Goal: Transaction & Acquisition: Book appointment/travel/reservation

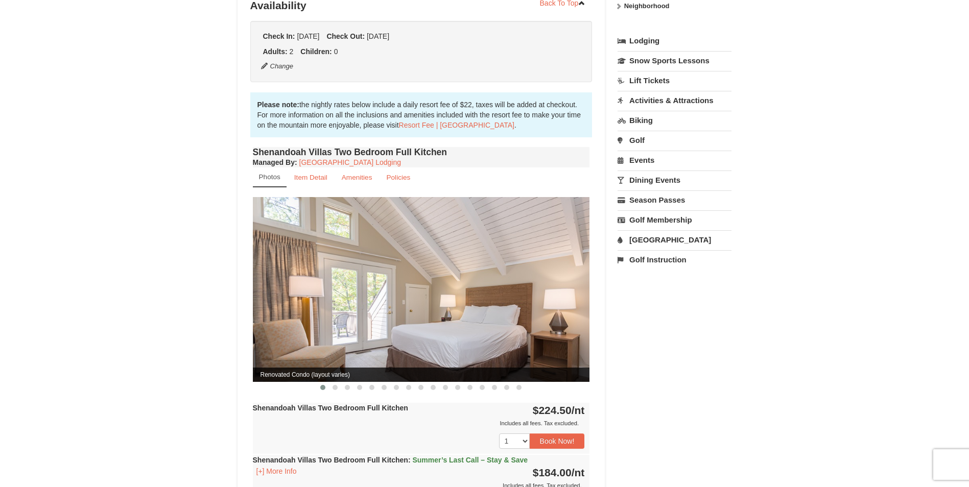
scroll to position [259, 0]
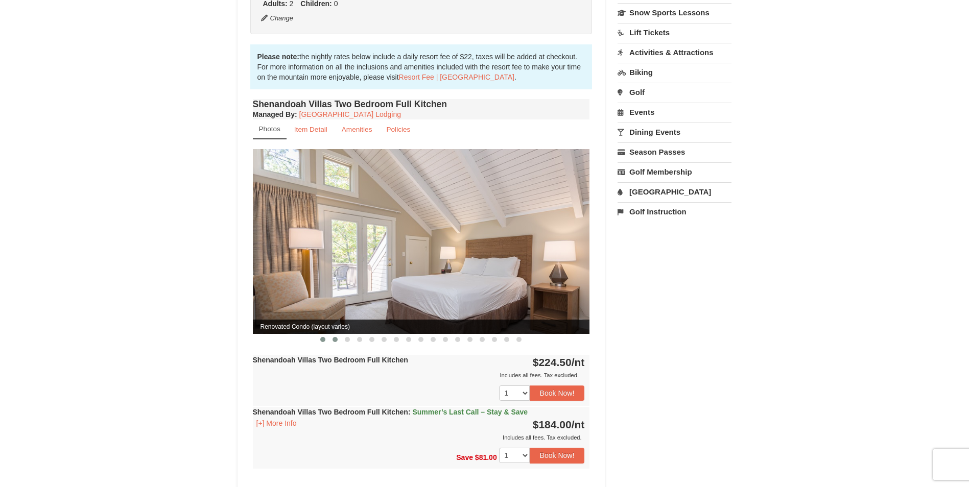
click at [335, 337] on span at bounding box center [335, 339] width 5 height 5
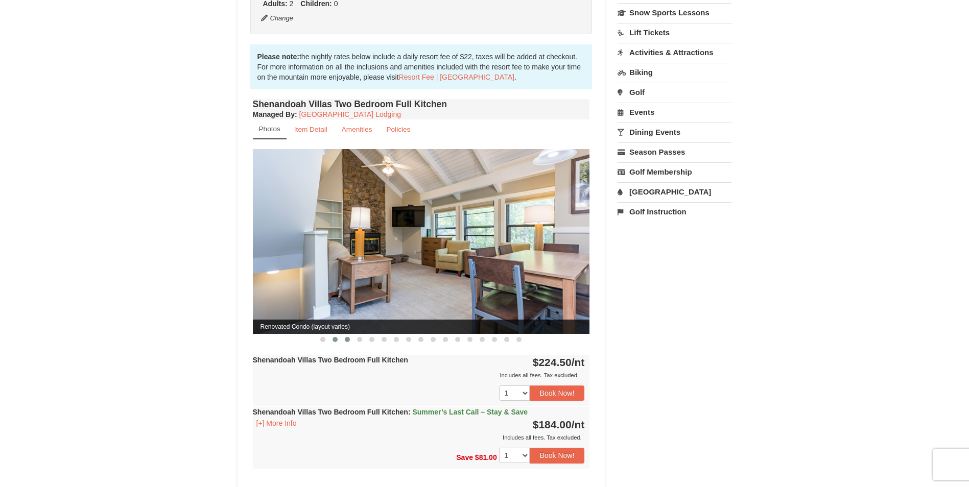
click at [348, 337] on span at bounding box center [347, 339] width 5 height 5
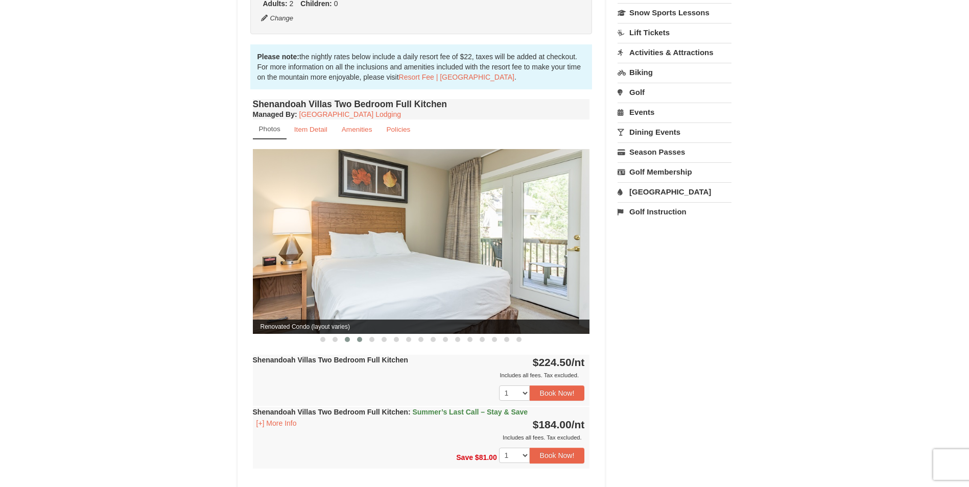
click at [360, 337] on span at bounding box center [359, 339] width 5 height 5
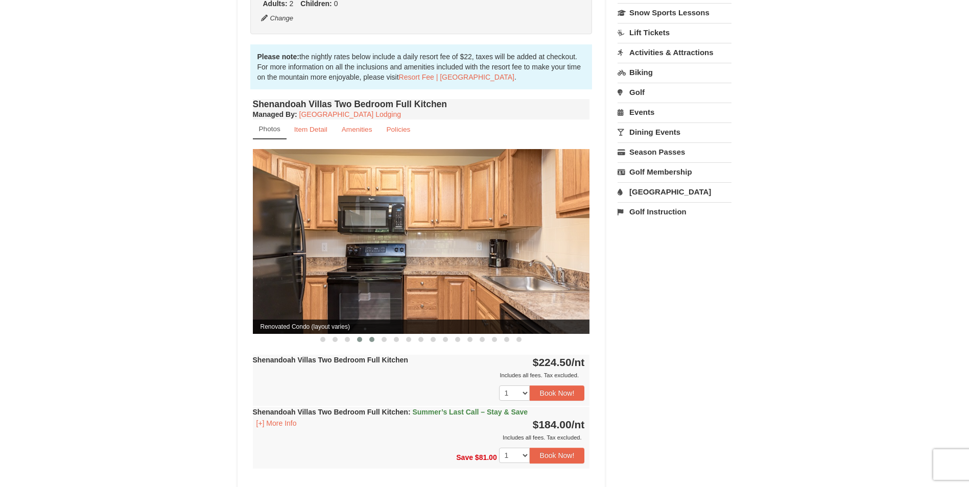
click at [373, 337] on span at bounding box center [371, 339] width 5 height 5
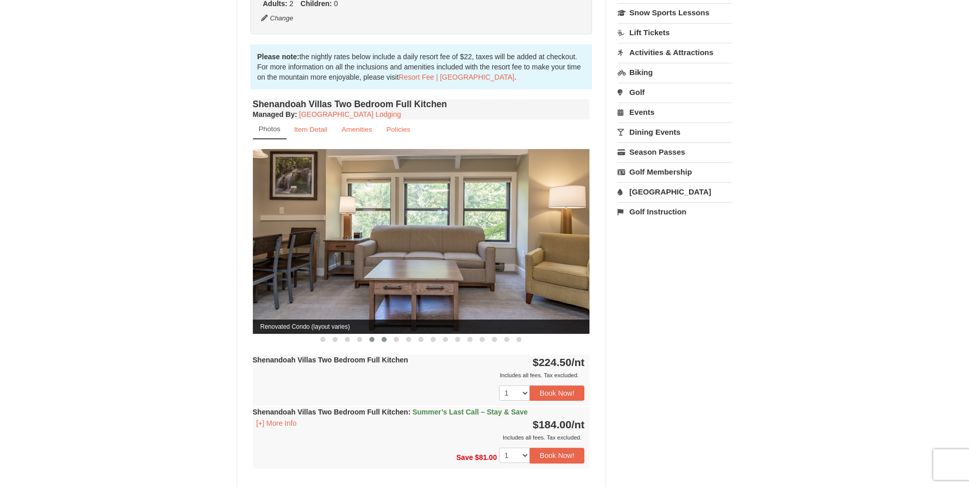
click at [385, 337] on span at bounding box center [384, 339] width 5 height 5
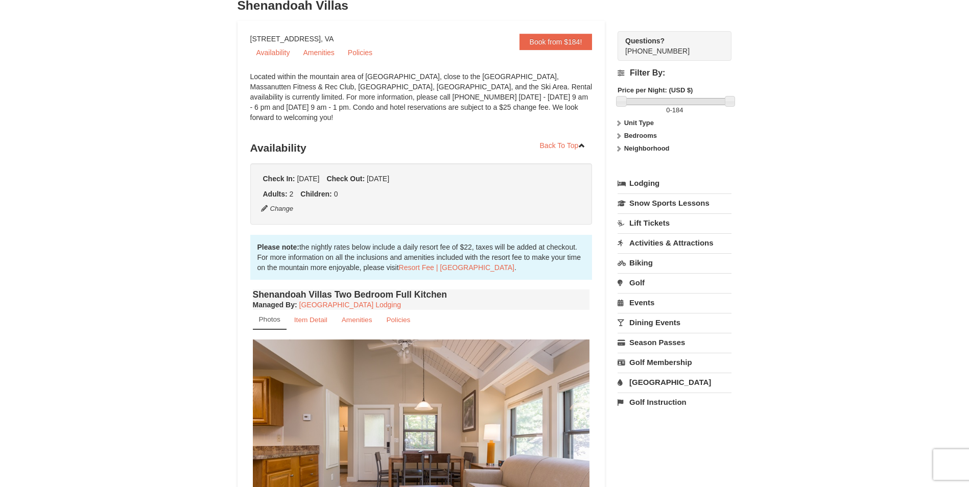
scroll to position [0, 0]
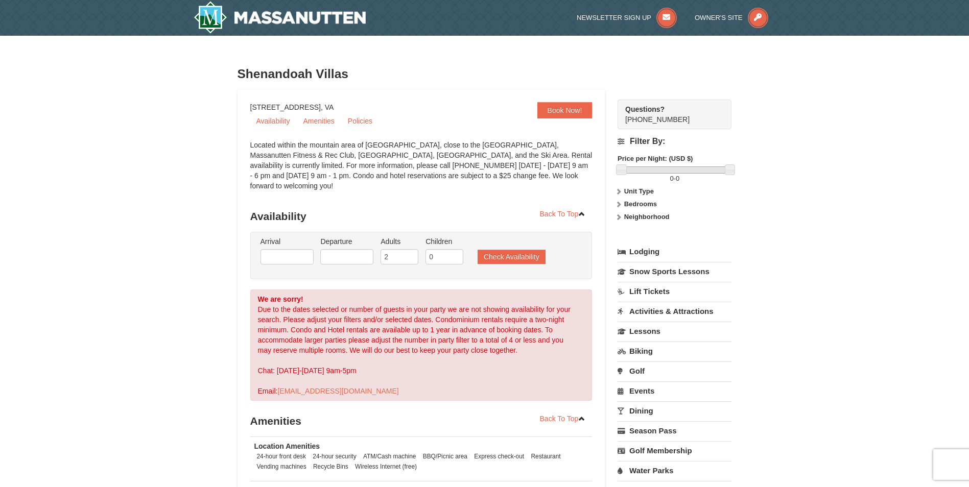
select select "9"
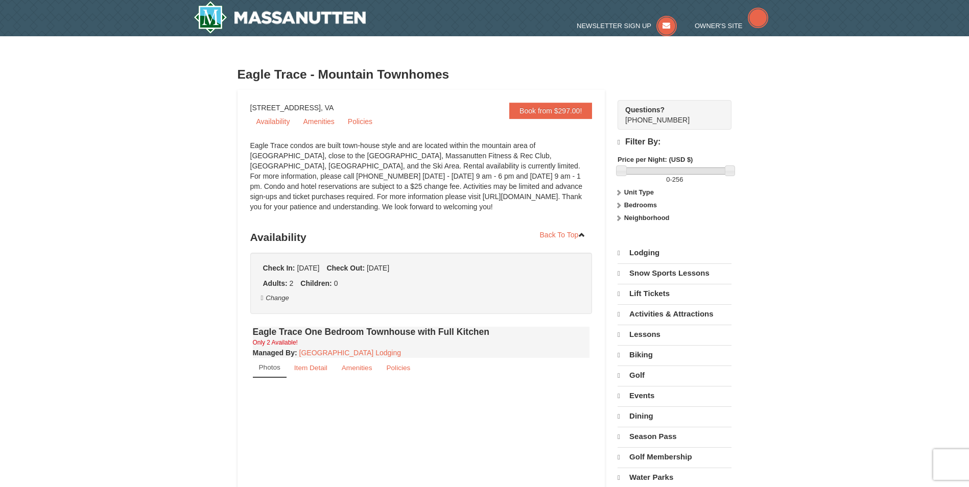
select select "9"
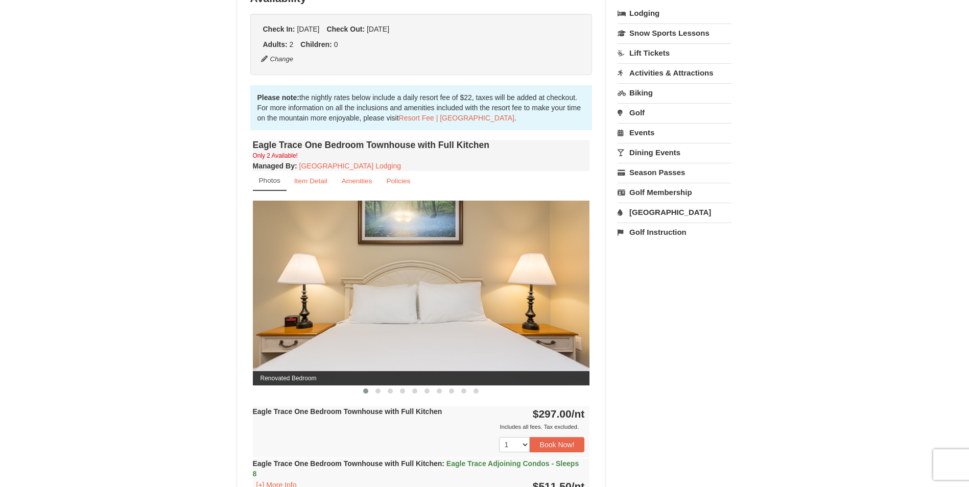
scroll to position [300, 0]
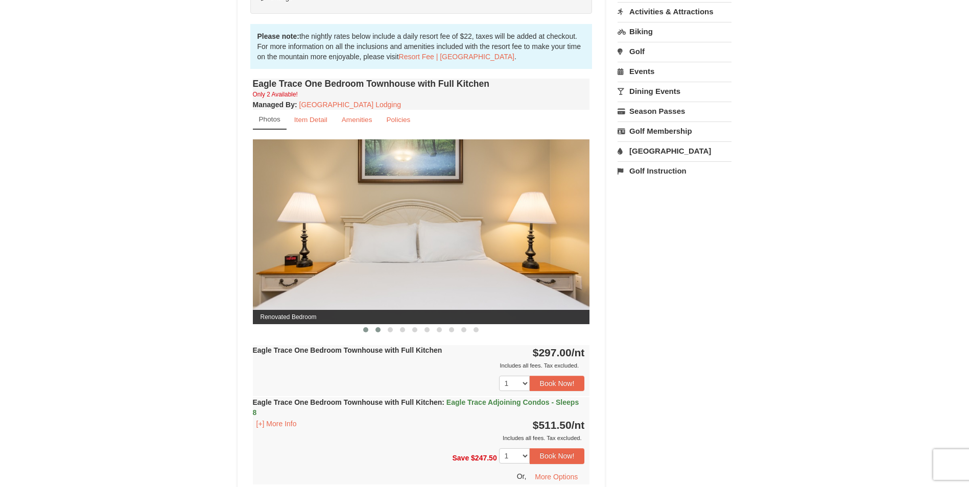
click at [378, 330] on span at bounding box center [378, 329] width 5 height 5
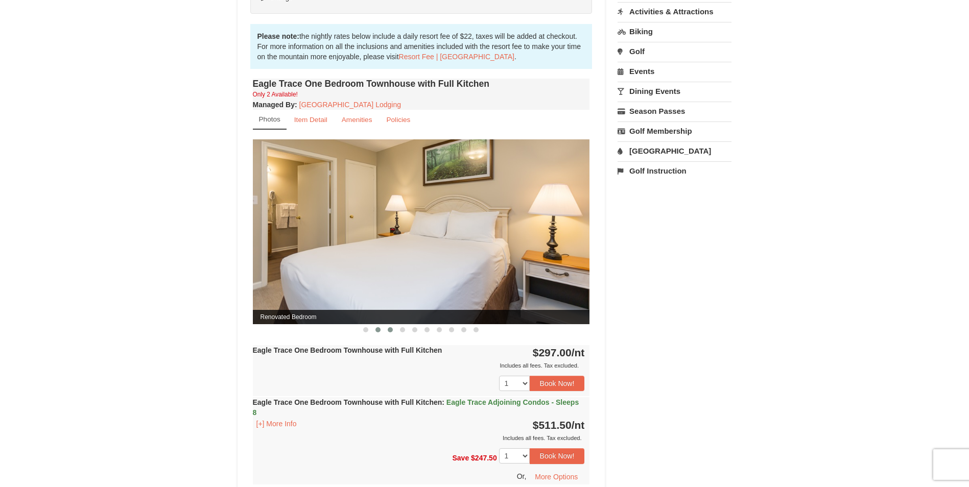
click at [391, 331] on span at bounding box center [390, 329] width 5 height 5
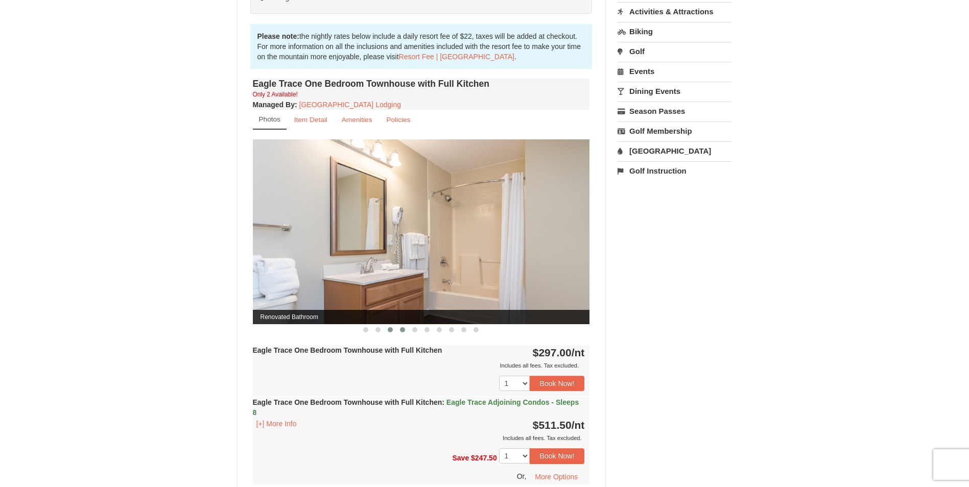
click at [404, 330] on span at bounding box center [402, 329] width 5 height 5
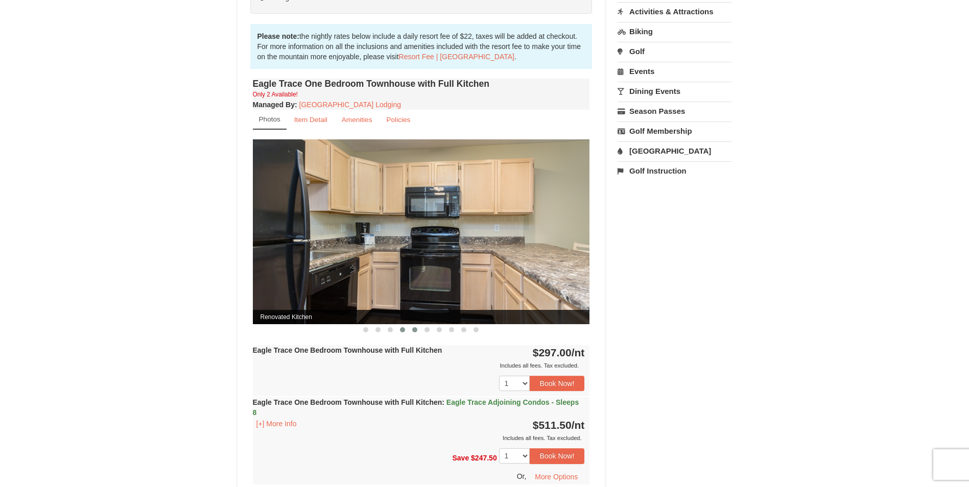
click at [415, 329] on span at bounding box center [414, 329] width 5 height 5
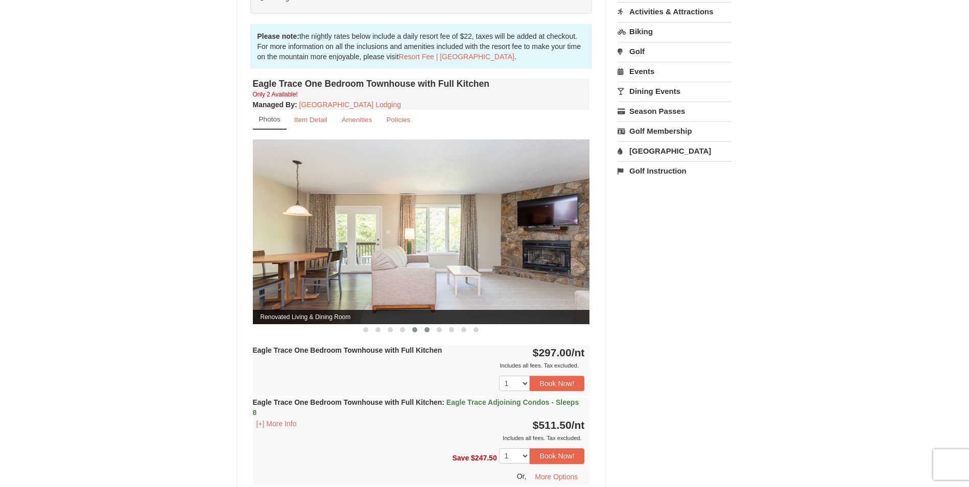
click at [427, 329] on span at bounding box center [427, 329] width 5 height 5
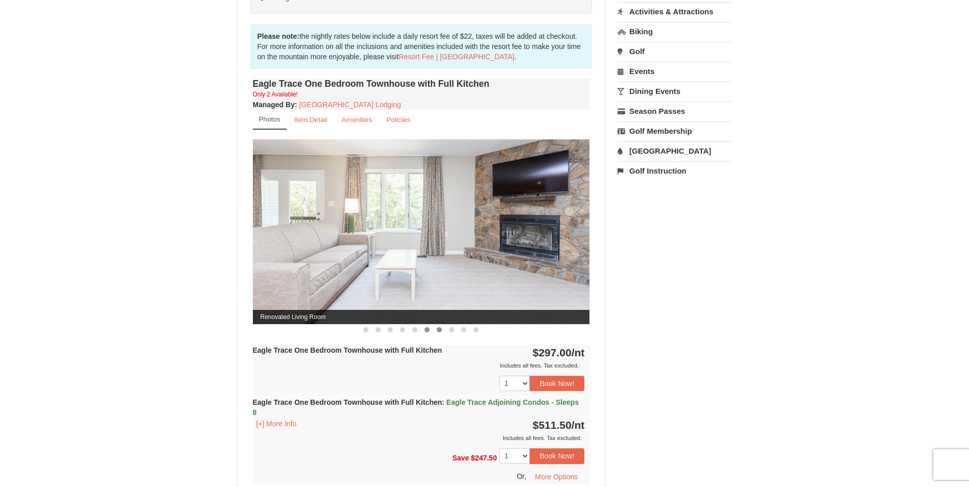
click at [439, 329] on span at bounding box center [439, 329] width 5 height 5
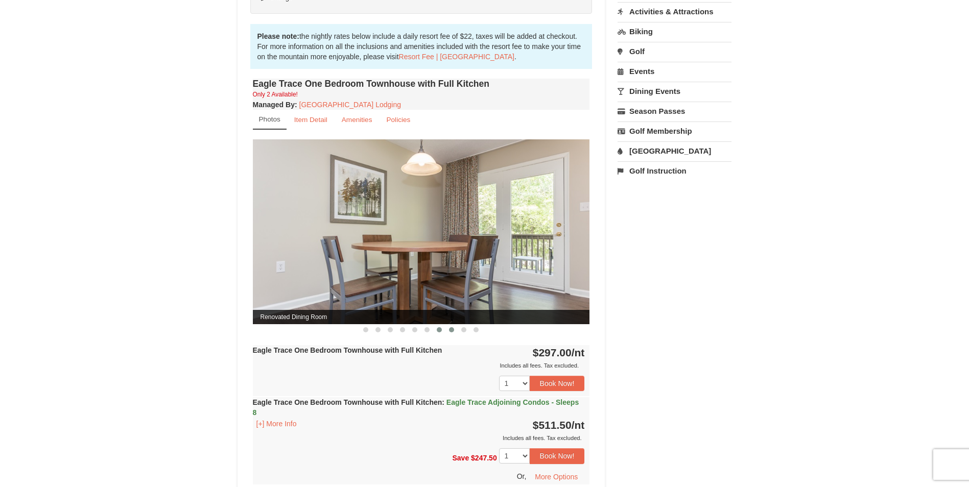
click at [451, 330] on span at bounding box center [451, 329] width 5 height 5
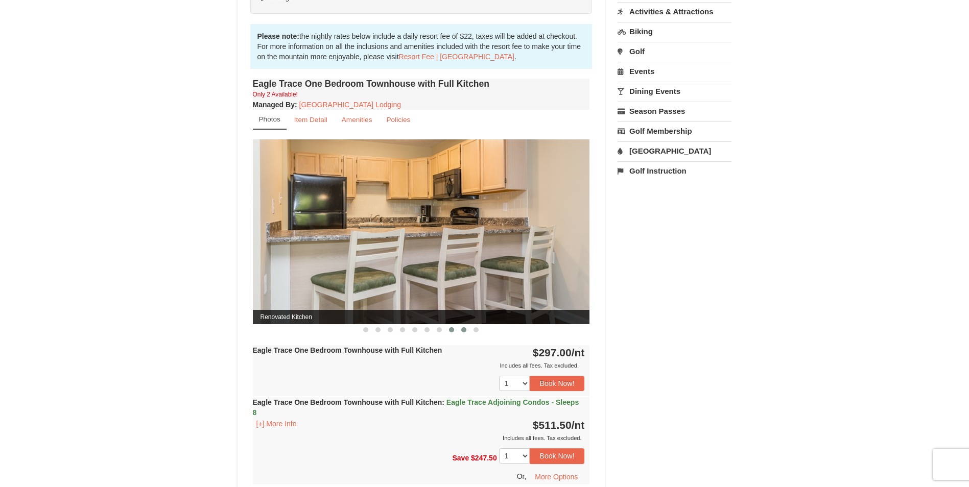
click at [464, 329] on span at bounding box center [463, 329] width 5 height 5
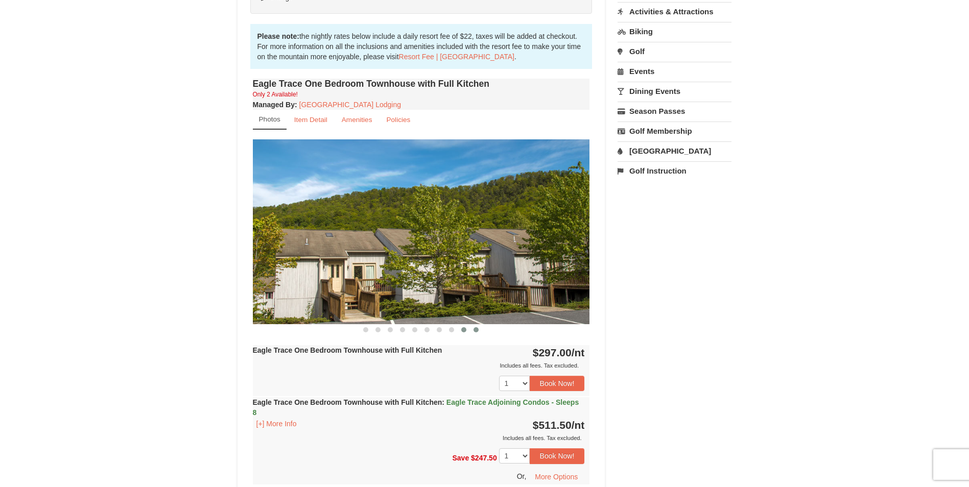
click at [477, 330] on span at bounding box center [476, 329] width 5 height 5
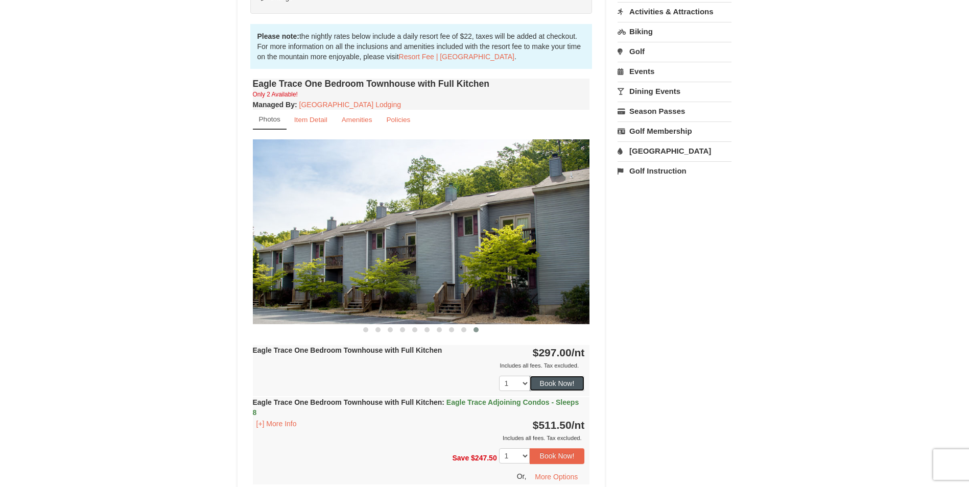
click at [557, 382] on button "Book Now!" at bounding box center [557, 383] width 55 height 15
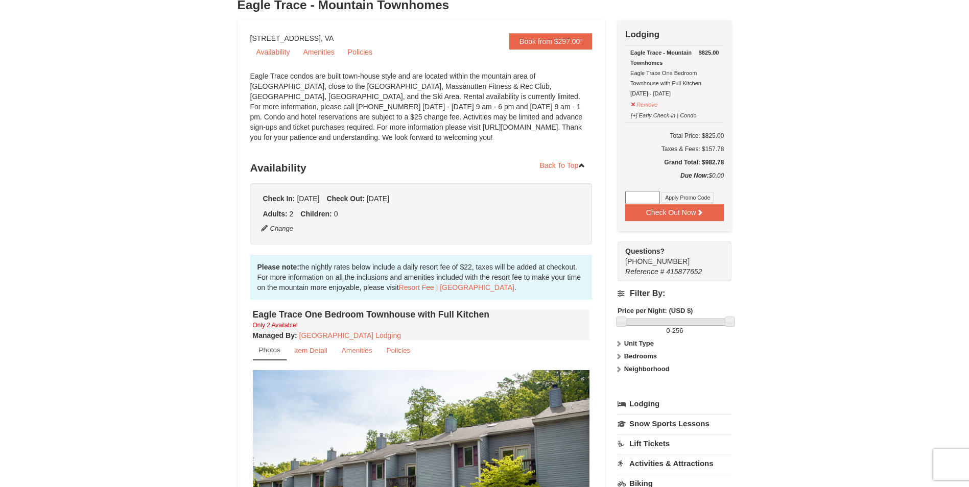
scroll to position [0, 0]
